Goal: Find specific page/section: Find specific page/section

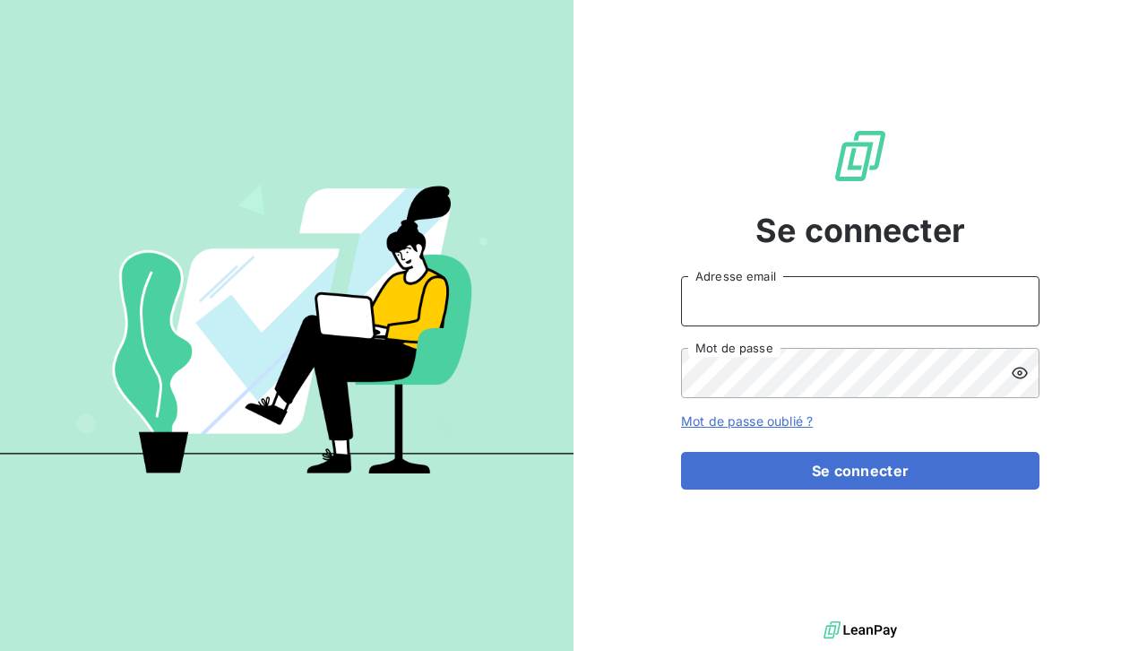
click at [749, 296] on input "Adresse email" at bounding box center [860, 301] width 358 height 50
type input "[EMAIL_ADDRESS][DOMAIN_NAME]"
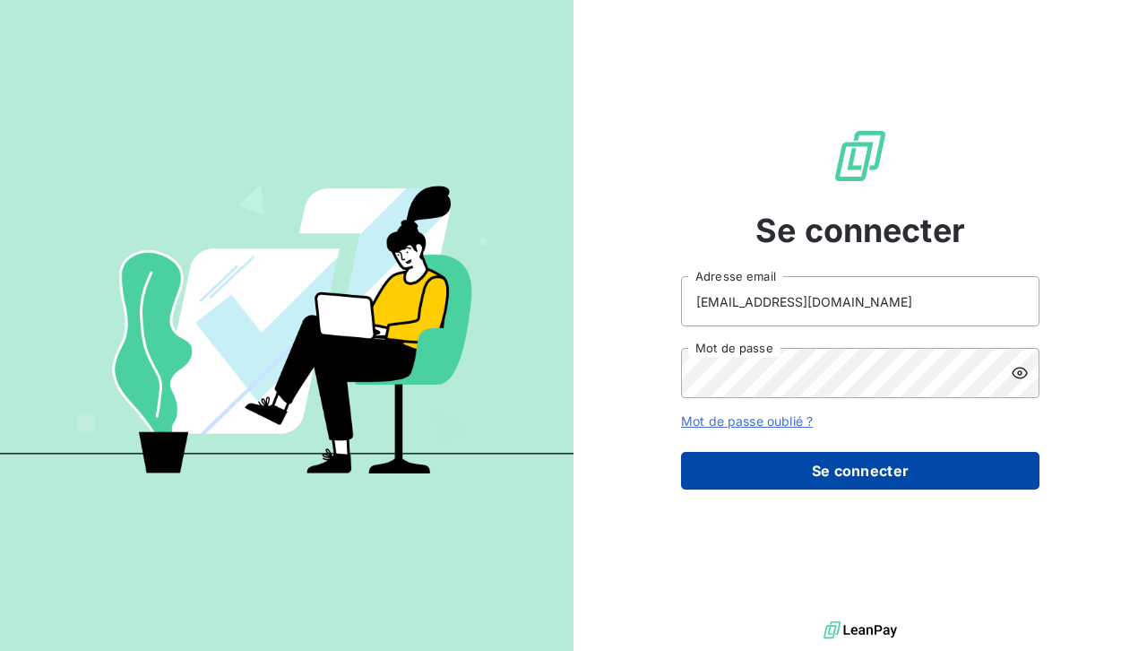
click at [872, 463] on button "Se connecter" at bounding box center [860, 471] width 358 height 38
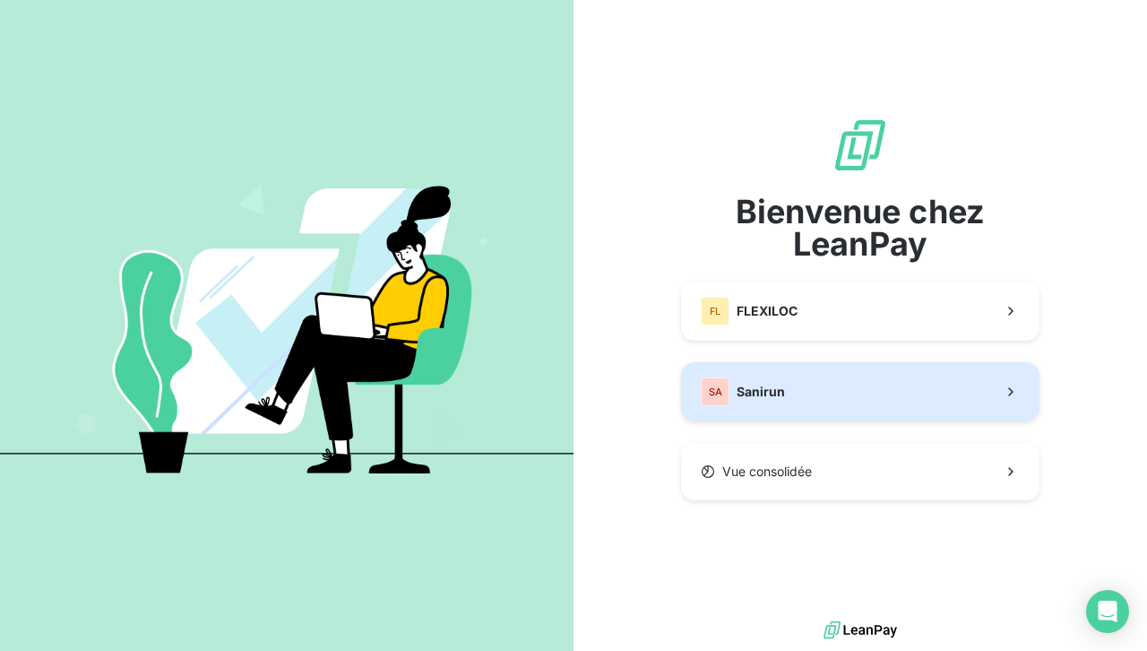
click at [850, 396] on button "SA Sanirun" at bounding box center [860, 391] width 358 height 59
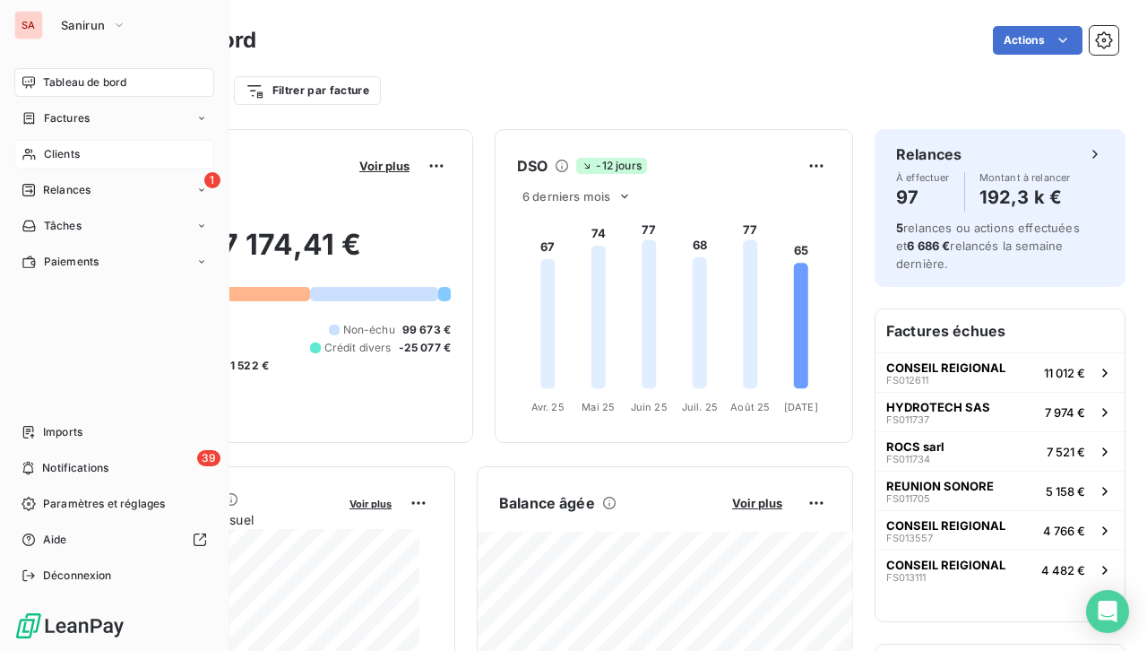
click at [38, 153] on div "Clients" at bounding box center [114, 154] width 200 height 29
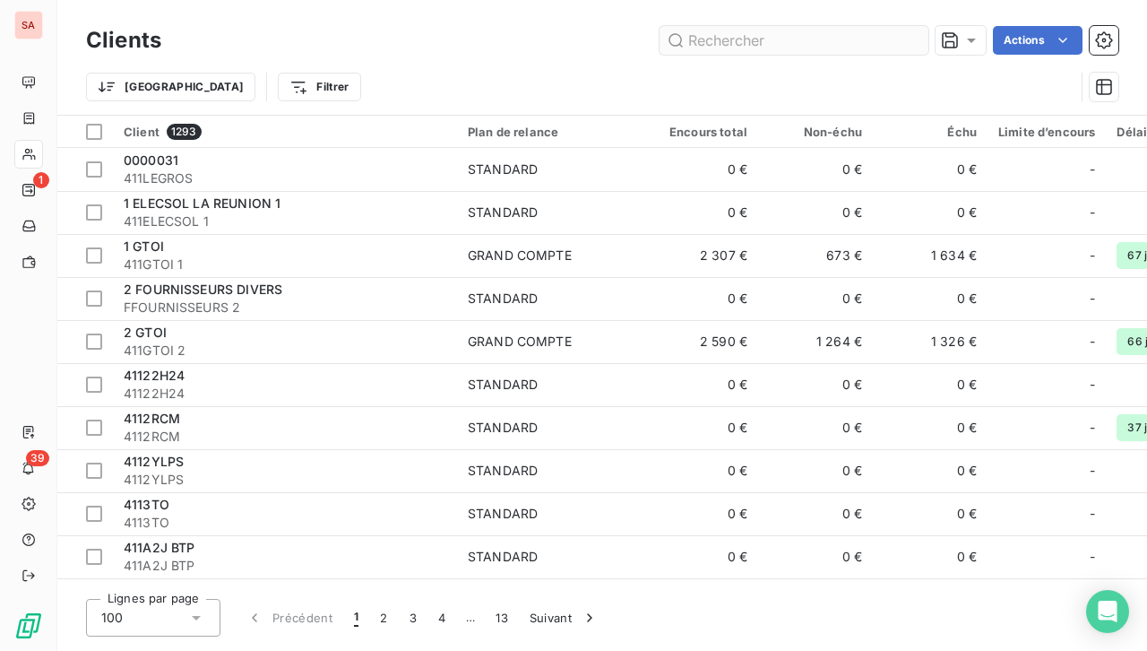
click at [704, 34] on input "text" at bounding box center [793, 40] width 269 height 29
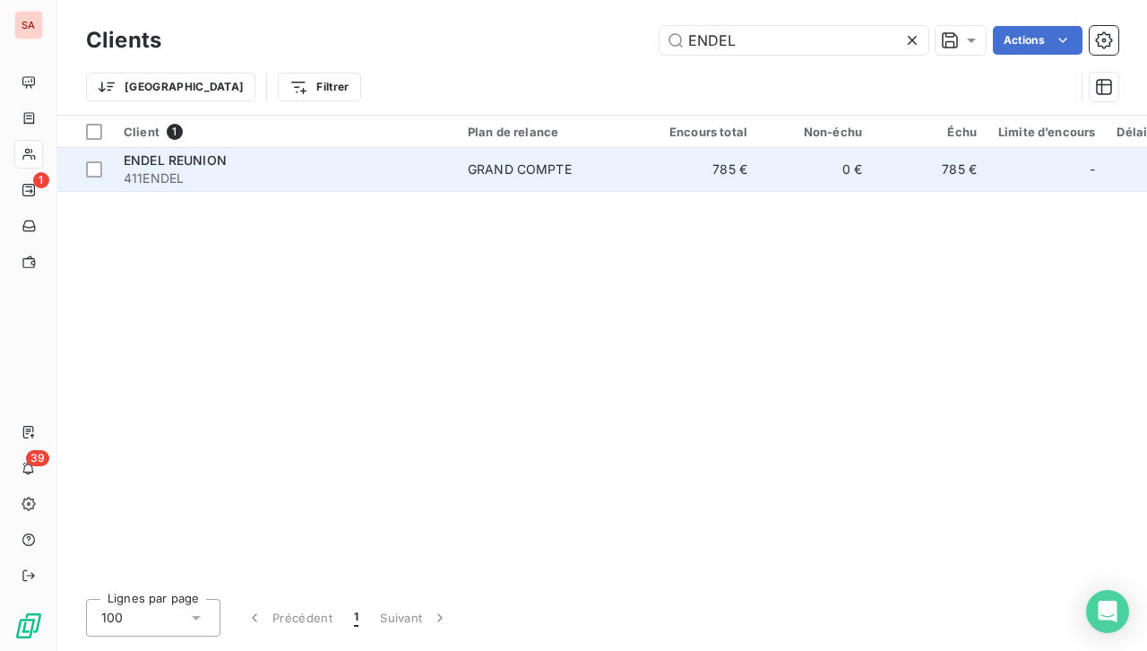
type input "ENDEL"
click at [496, 163] on div "GRAND COMPTE" at bounding box center [520, 169] width 104 height 18
